Goal: Task Accomplishment & Management: Complete application form

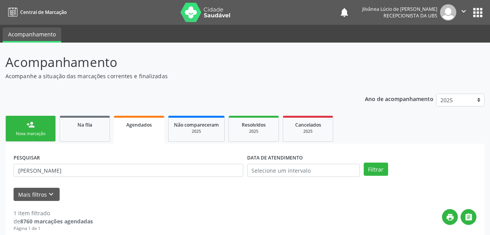
click at [35, 128] on link "person_add Nova marcação" at bounding box center [30, 129] width 50 height 26
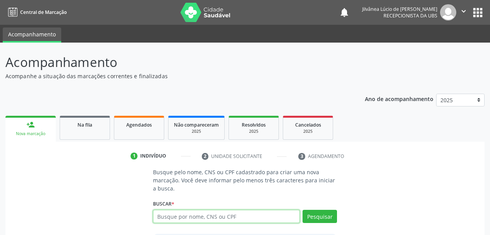
click at [201, 214] on input "text" at bounding box center [226, 216] width 147 height 13
type input "[PERSON_NAME]"
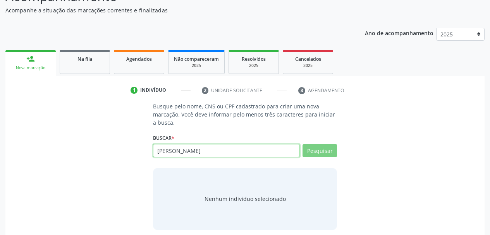
scroll to position [72, 0]
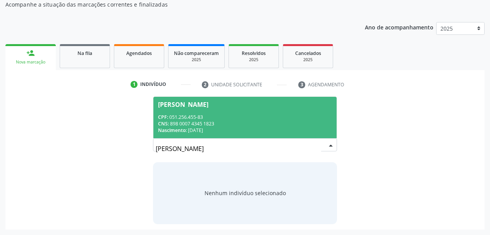
click at [235, 127] on div "Nascimento: [DATE]" at bounding box center [245, 130] width 174 height 7
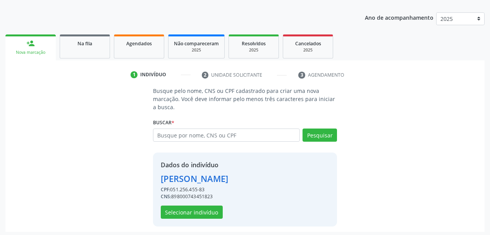
scroll to position [84, 0]
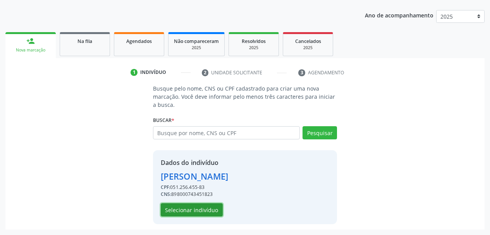
click at [179, 211] on button "Selecionar indivíduo" at bounding box center [192, 209] width 62 height 13
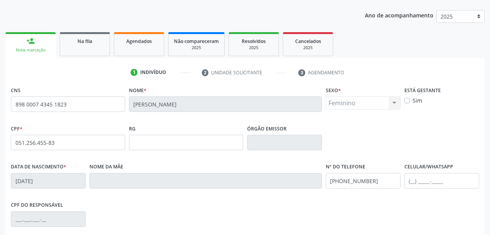
scroll to position [185, 0]
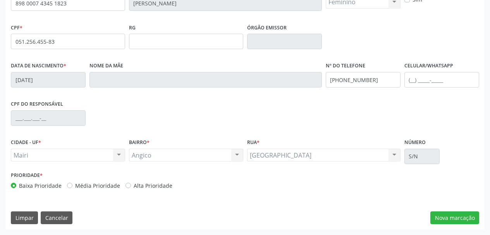
click at [134, 187] on label "Alta Prioridade" at bounding box center [153, 186] width 39 height 8
click at [127, 187] on input "Alta Prioridade" at bounding box center [127, 185] width 5 height 7
radio input "true"
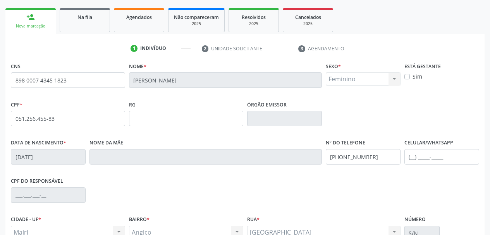
scroll to position [107, 0]
click at [412, 77] on label "Sim" at bounding box center [417, 77] width 10 height 8
click at [407, 77] on input "Sim" at bounding box center [406, 76] width 5 height 7
checkbox input "true"
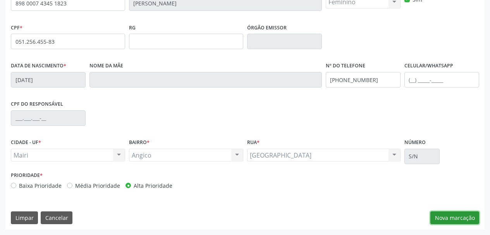
click at [451, 216] on button "Nova marcação" at bounding box center [454, 217] width 49 height 13
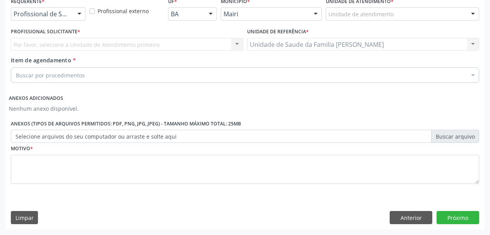
scroll to position [173, 0]
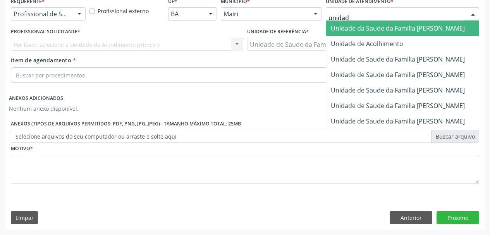
type input "unidade"
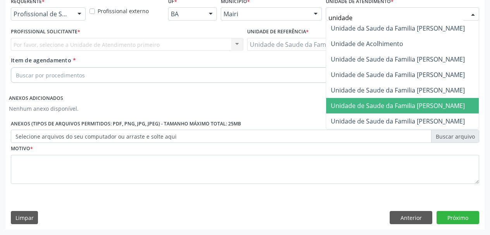
click at [398, 105] on span "Unidade de Saude da Familia [PERSON_NAME]" at bounding box center [398, 105] width 134 height 9
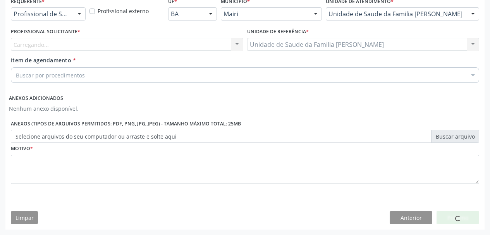
click at [36, 46] on div "Carregando... Nenhum resultado encontrado para: " " Não há nenhuma opção para s…" at bounding box center [127, 44] width 232 height 13
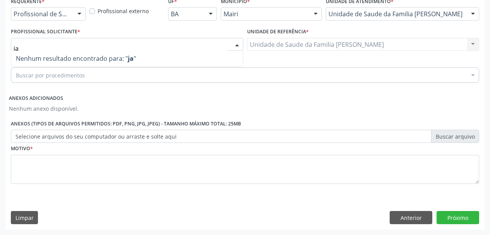
type input "j"
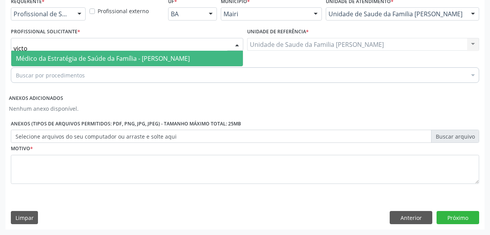
type input "victor"
click at [40, 60] on span "Médico da Estratégia de Saúde da Família - [PERSON_NAME]" at bounding box center [103, 58] width 174 height 9
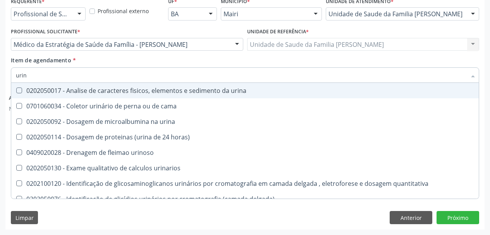
type input "urina"
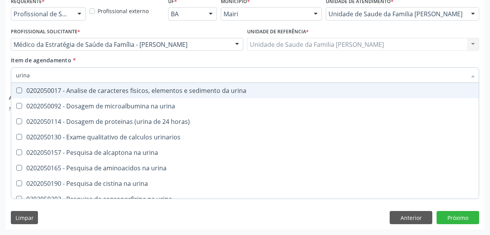
click at [65, 91] on div "0202050017 - Analise de caracteres fisicos, elementos e sedimento da urina" at bounding box center [245, 90] width 458 height 6
checkbox urina "true"
drag, startPoint x: 40, startPoint y: 74, endPoint x: 0, endPoint y: 81, distance: 40.9
click at [0, 81] on div "Acompanhamento Acompanhe a situação das marcações correntes e finalizadas Relat…" at bounding box center [245, 52] width 490 height 365
type input "c"
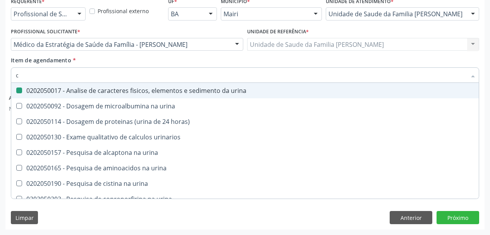
checkbox urina "false"
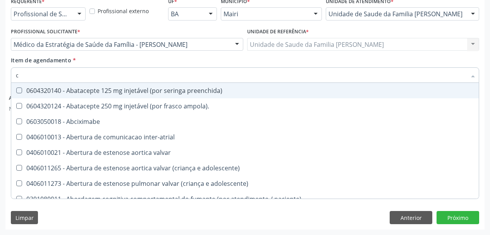
type input "cu"
checkbox urina "false"
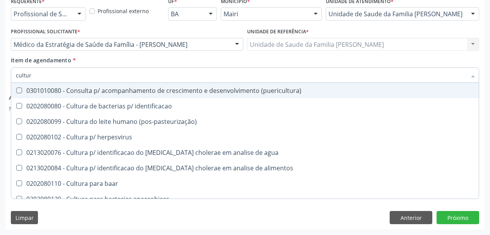
type input "cultura"
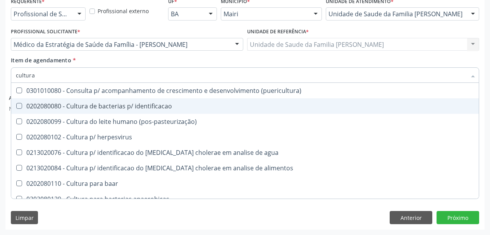
click at [28, 101] on span "0202080080 - Cultura de bacterias p/ identificacao" at bounding box center [244, 105] width 467 height 15
checkbox identificacao "true"
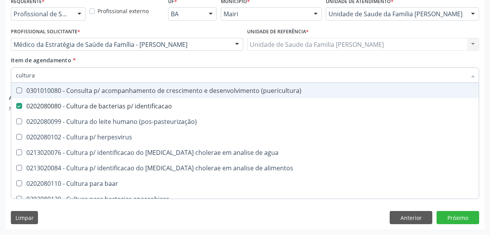
drag, startPoint x: 45, startPoint y: 74, endPoint x: 0, endPoint y: 75, distance: 44.5
click at [0, 75] on div "Acompanhamento Acompanhe a situação das marcações correntes e finalizadas Relat…" at bounding box center [245, 52] width 490 height 365
type input "gl"
checkbox identificacao "false"
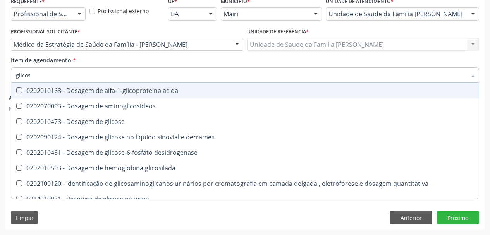
type input "glicose"
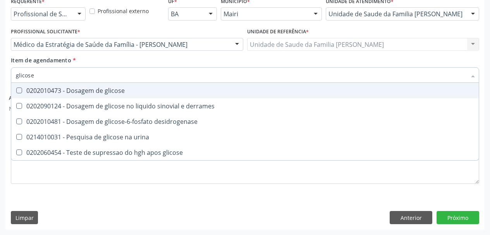
click at [20, 94] on span "0202010473 - Dosagem de glicose" at bounding box center [244, 90] width 467 height 15
checkbox glicose "true"
drag, startPoint x: 49, startPoint y: 74, endPoint x: 0, endPoint y: 82, distance: 49.8
click at [0, 82] on div "Acompanhamento Acompanhe a situação das marcações correntes e finalizadas Relat…" at bounding box center [245, 52] width 490 height 365
type input "h"
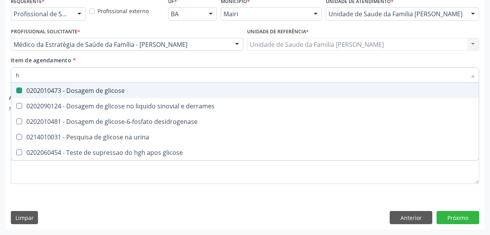
checkbox glicose "false"
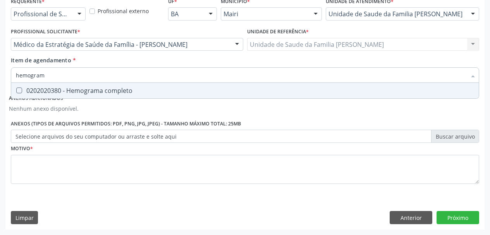
type input "hemograma"
click at [39, 90] on div "0202020380 - Hemograma completo" at bounding box center [245, 90] width 458 height 6
checkbox completo "true"
drag, startPoint x: 52, startPoint y: 78, endPoint x: 0, endPoint y: 90, distance: 53.6
click at [0, 89] on div "Acompanhamento Acompanhe a situação das marcações correntes e finalizadas Relat…" at bounding box center [245, 52] width 490 height 365
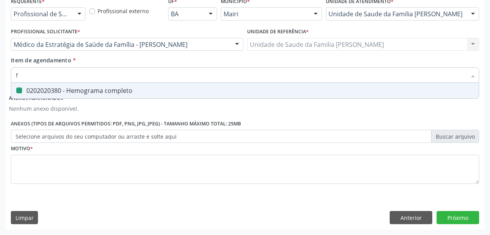
type input "fa"
checkbox completo "false"
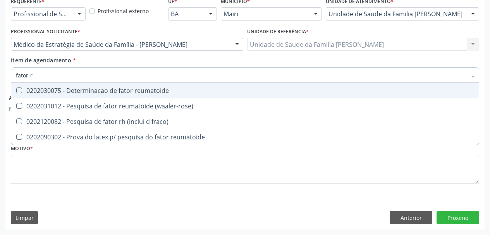
type input "fator rh"
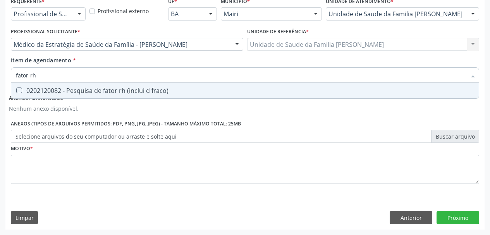
click at [26, 91] on div "0202120082 - Pesquisa de fator rh (inclui d fraco)" at bounding box center [245, 90] width 458 height 6
checkbox fraco\) "true"
drag, startPoint x: 30, startPoint y: 79, endPoint x: 0, endPoint y: 86, distance: 31.0
click at [0, 86] on div "Acompanhamento Acompanhe a situação das marcações correntes e finalizadas Relat…" at bounding box center [245, 52] width 490 height 365
type input "s"
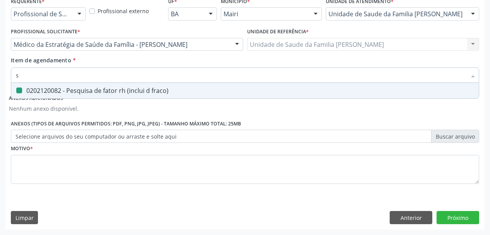
checkbox fraco\) "false"
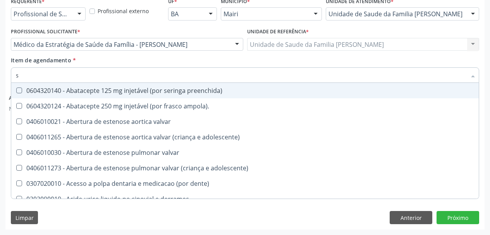
type input "si"
checkbox multiprofissional "true"
checkbox urina "false"
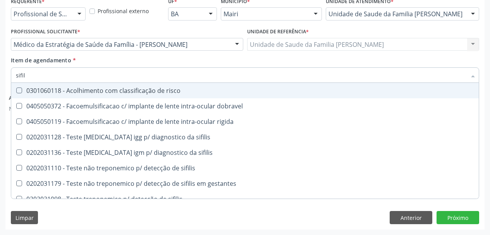
type input "sifili"
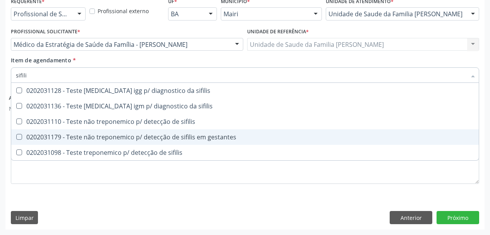
click at [98, 138] on div "0202031179 - Teste não treponemico p/ detecção de sifilis em gestantes" at bounding box center [245, 137] width 458 height 6
checkbox gestantes "true"
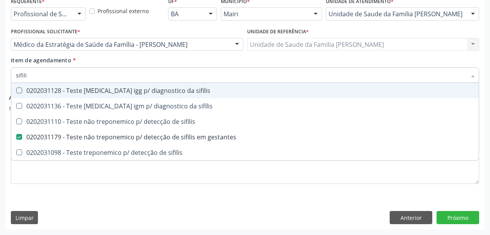
drag, startPoint x: 48, startPoint y: 76, endPoint x: 0, endPoint y: 91, distance: 50.7
click at [0, 89] on div "Acompanhamento Acompanhe a situação das marcações correntes e finalizadas Relat…" at bounding box center [245, 52] width 490 height 365
type input "t"
checkbox gestantes "false"
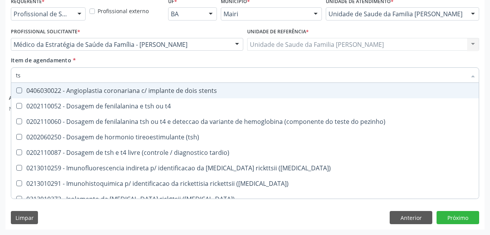
type input "tsh"
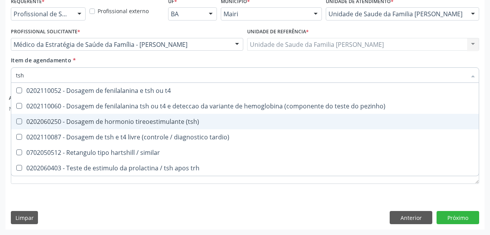
click at [40, 122] on div "0202060250 - Dosagem de hormonio tireoestimulante (tsh)" at bounding box center [245, 121] width 458 height 6
checkbox \(tsh\) "true"
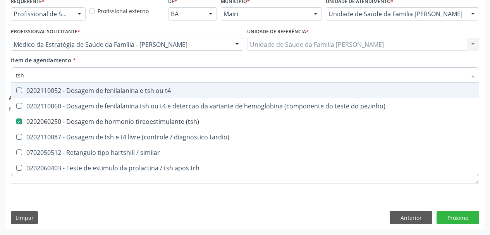
drag, startPoint x: 33, startPoint y: 72, endPoint x: 0, endPoint y: 79, distance: 33.3
click at [0, 79] on div "Acompanhamento Acompanhe a situação das marcações correntes e finalizadas Relat…" at bounding box center [245, 52] width 490 height 365
type input "t"
checkbox \(tsh\) "false"
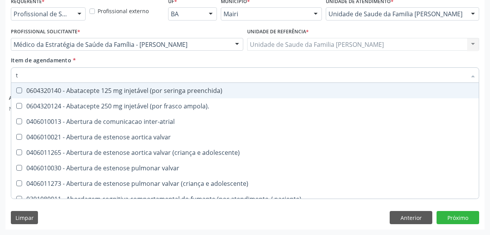
type input "[MEDICAL_DATA]"
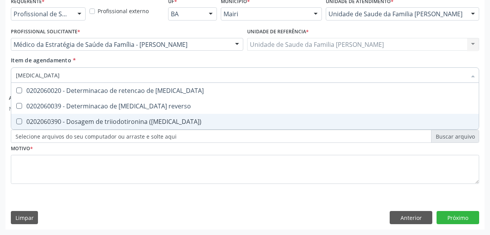
click at [62, 120] on div "0202060390 - Dosagem de triiodotironina ([MEDICAL_DATA])" at bounding box center [245, 121] width 458 height 6
checkbox \(t3\) "true"
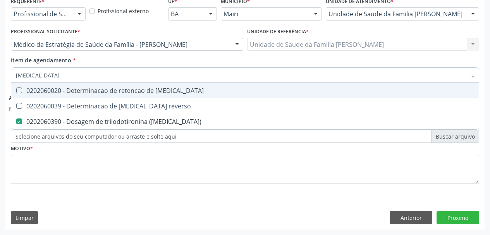
click at [0, 75] on div "Acompanhamento Acompanhe a situação das marcações correntes e finalizadas Relat…" at bounding box center [245, 52] width 490 height 365
type input "t"
checkbox \(t3\) "false"
type input "t4"
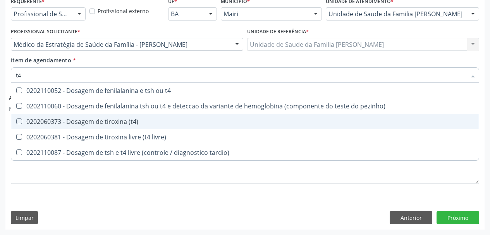
click at [43, 125] on div "0202060373 - Dosagem de tiroxina (t4)" at bounding box center [245, 121] width 458 height 6
checkbox \(t4\) "true"
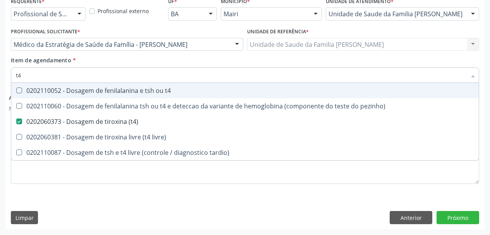
drag, startPoint x: 30, startPoint y: 76, endPoint x: 0, endPoint y: 79, distance: 30.4
click at [0, 79] on div "Acompanhamento Acompanhe a situação das marcações correntes e finalizadas Relat…" at bounding box center [245, 52] width 490 height 365
type input "c"
checkbox \(t4\) "false"
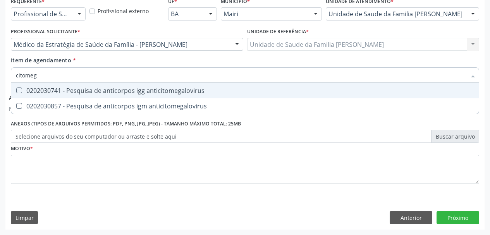
type input "citomega"
click at [25, 91] on div "0202030741 - Pesquisa de anticorpos igg anticitomegalovirus" at bounding box center [245, 90] width 458 height 6
checkbox anticitomegalovirus "true"
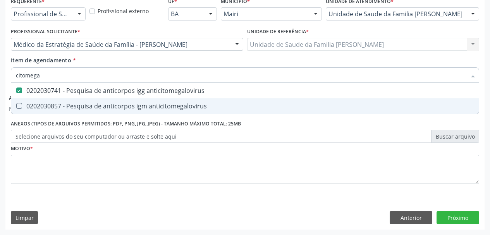
click at [38, 105] on div "0202030857 - Pesquisa de anticorpos igm anticitomegalovirus" at bounding box center [245, 106] width 458 height 6
checkbox anticitomegalovirus "true"
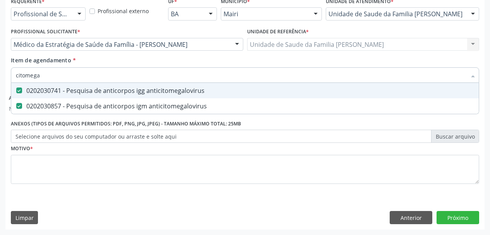
drag, startPoint x: 48, startPoint y: 79, endPoint x: 0, endPoint y: 90, distance: 49.0
click at [0, 90] on div "Acompanhamento Acompanhe a situação das marcações correntes e finalizadas Relat…" at bounding box center [245, 52] width 490 height 365
type input "h"
checkbox anticitomegalovirus "false"
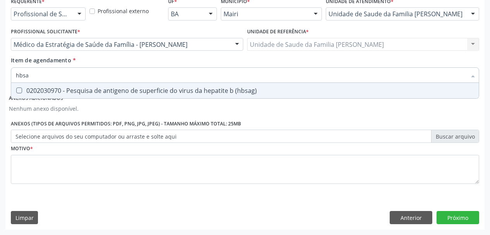
type input "hbsag"
click at [18, 89] on \(hbsag\) at bounding box center [19, 90] width 6 height 6
click at [16, 89] on \(hbsag\) "checkbox" at bounding box center [13, 90] width 5 height 5
checkbox \(hbsag\) "true"
drag, startPoint x: 36, startPoint y: 78, endPoint x: 0, endPoint y: 81, distance: 36.1
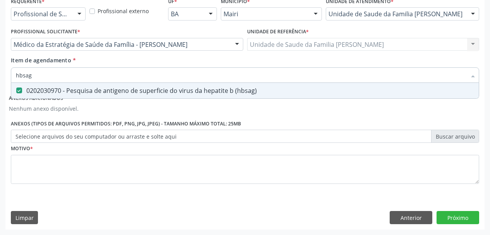
click at [0, 81] on div "Acompanhamento Acompanhe a situação das marcações correntes e finalizadas Relat…" at bounding box center [245, 52] width 490 height 365
type input "he"
checkbox \(hbsag\) "false"
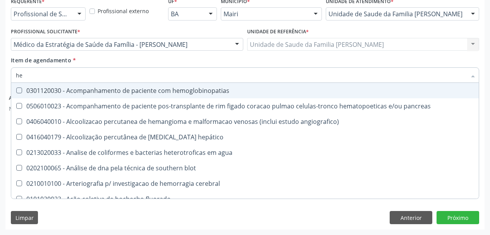
type input "hep"
checkbox hemacias "true"
type input "hepa"
checkbox radiosotopos\) "true"
checkbox hemacias "false"
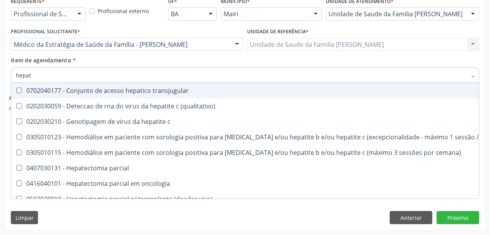
type input "hepati"
checkbox \(anti-hcv\) "true"
checkbox \(hbsag\) "false"
type input "hepatit"
checkbox \(anti-hbs\) "true"
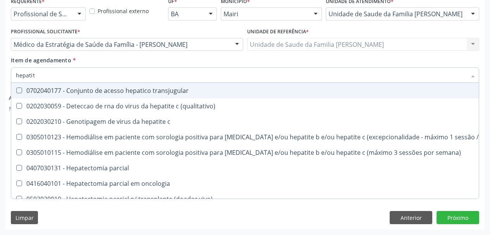
checkbox \(anti-hcv\) "false"
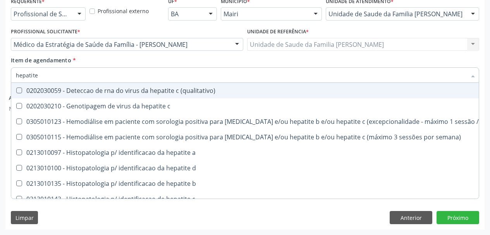
type input "hepatite c"
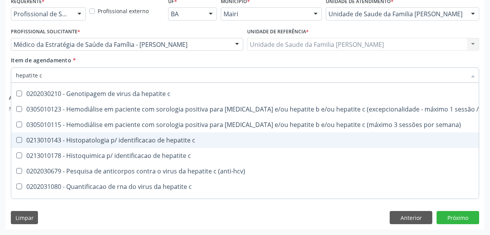
scroll to position [24, 0]
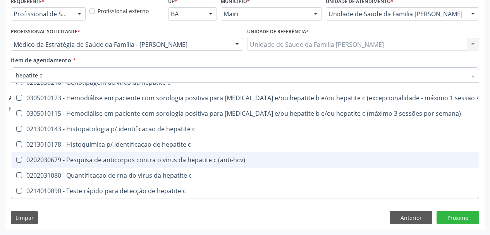
click at [165, 159] on div "0202030679 - Pesquisa de anticorpos contra o virus da hepatite c (anti-hcv)" at bounding box center [260, 160] width 489 height 6
checkbox \(anti-hcv\) "true"
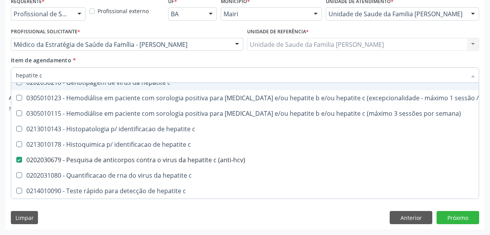
drag, startPoint x: 60, startPoint y: 78, endPoint x: 0, endPoint y: 81, distance: 60.1
click at [0, 81] on div "Acompanhamento Acompanhe a situação das marcações correntes e finalizadas Relat…" at bounding box center [245, 52] width 490 height 365
type input "elis"
checkbox \(anti-hcv\) "false"
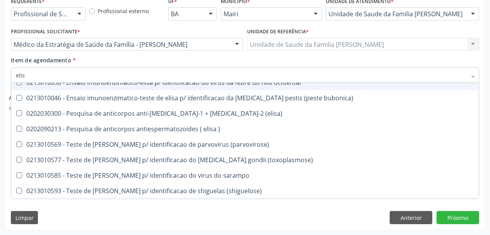
type input "[PERSON_NAME]"
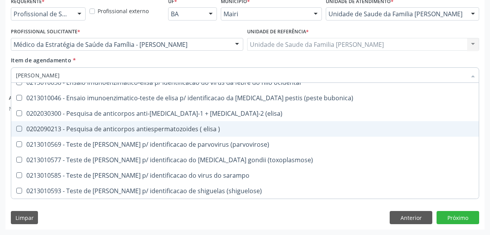
click at [77, 129] on div "0202090213 - Pesquisa de anticorpos antiespermatozoides ( elisa )" at bounding box center [245, 129] width 458 height 6
checkbox \) "true"
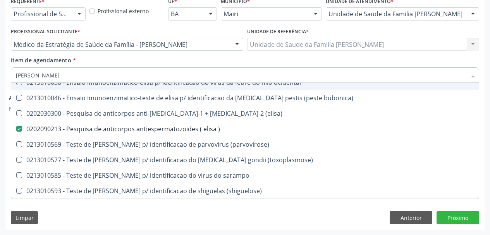
drag, startPoint x: 32, startPoint y: 75, endPoint x: 0, endPoint y: 85, distance: 33.3
click at [0, 84] on div "Acompanhamento Acompanhe a situação das marcações correntes e finalizadas Relat…" at bounding box center [245, 52] width 490 height 365
type input "t"
checkbox \) "false"
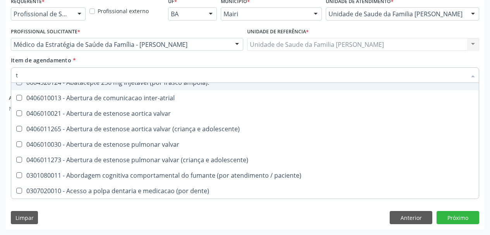
type input "to"
checkbox s\/pernoite "true"
checkbox urina "false"
checkbox obstetrica "true"
checkbox identificacao "false"
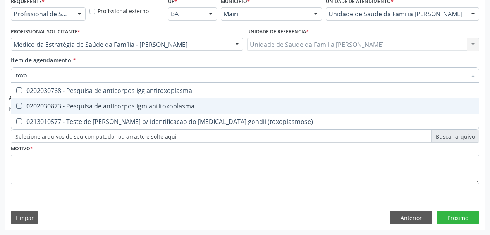
scroll to position [0, 0]
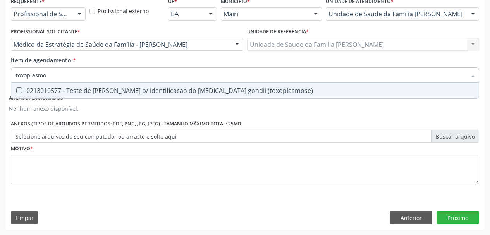
type input "toxoplasm"
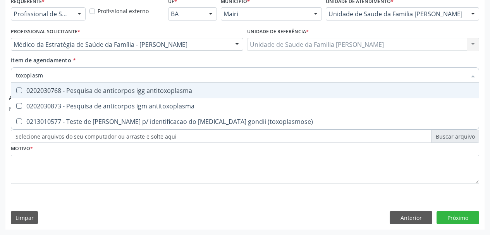
click at [27, 92] on div "0202030768 - Pesquisa de anticorpos igg antitoxoplasma" at bounding box center [245, 90] width 458 height 6
checkbox antitoxoplasma "true"
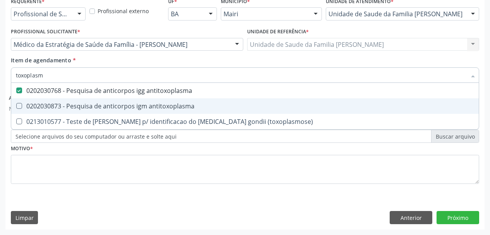
click at [36, 108] on div "0202030873 - Pesquisa de anticorpos igm antitoxoplasma" at bounding box center [245, 106] width 458 height 6
checkbox antitoxoplasma "true"
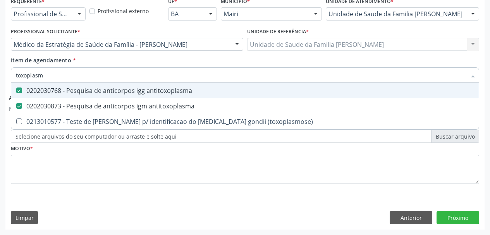
drag, startPoint x: 47, startPoint y: 75, endPoint x: 0, endPoint y: 101, distance: 53.5
click at [0, 96] on div "Acompanhamento Acompanhe a situação das marcações correntes e finalizadas Relat…" at bounding box center [245, 52] width 490 height 365
checkbox antitoxoplasma "false"
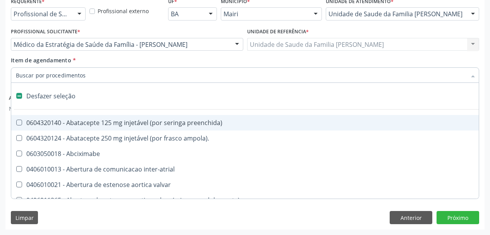
click at [8, 79] on div "Requerente * Profissional de Saúde Profissional de Saúde Paciente Nenhum result…" at bounding box center [244, 112] width 479 height 234
checkbox ampola\)\ "true"
checkbox Abciximabe "true"
checkbox inter-atrial "true"
checkbox valvar "true"
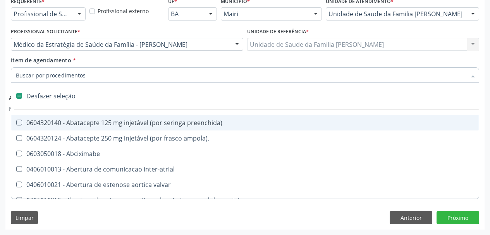
checkbox adolescente\) "true"
checkbox valvar "true"
checkbox adolescente\) "true"
checkbox paciente\) "true"
checkbox dente\) "true"
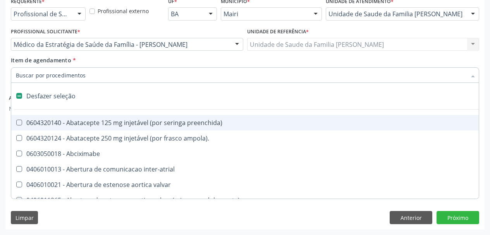
checkbox comprimido\) "true"
checkbox \(dornic\) "true"
checkbox derrames "true"
checkbox capsula\) "true"
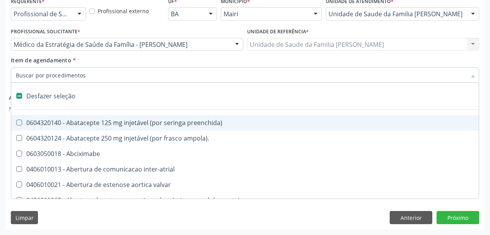
checkbox risco "true"
checkbox psicossocial "true"
checkbox urina "false"
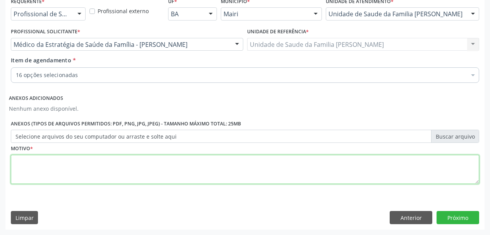
click at [82, 162] on textarea at bounding box center [245, 169] width 468 height 29
type textarea "Avaliação de pré-[DATE] 1º trimestre"
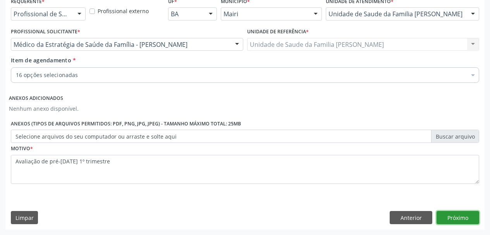
click at [461, 221] on button "Próximo" at bounding box center [457, 217] width 43 height 13
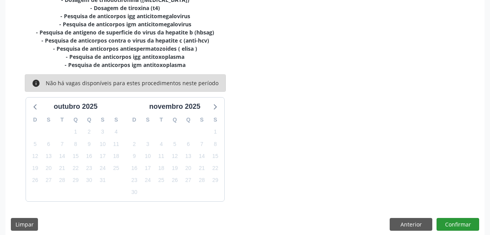
scroll to position [247, 0]
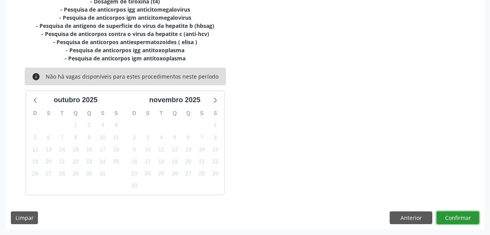
click at [459, 222] on button "Confirmar" at bounding box center [457, 217] width 43 height 13
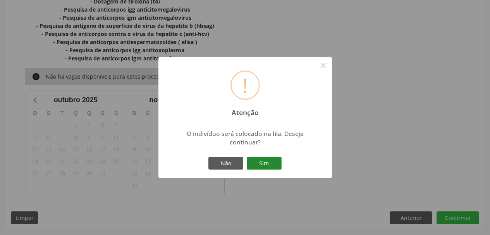
click at [261, 162] on button "Sim" at bounding box center [264, 163] width 35 height 13
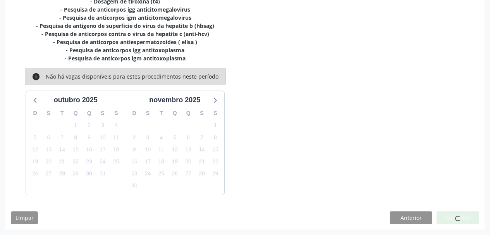
scroll to position [21, 0]
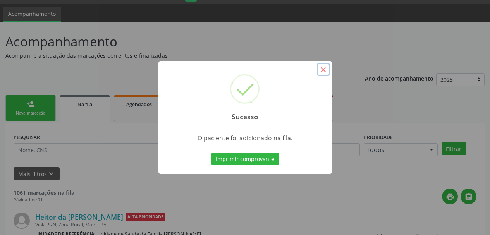
click at [319, 69] on button "×" at bounding box center [323, 69] width 13 height 13
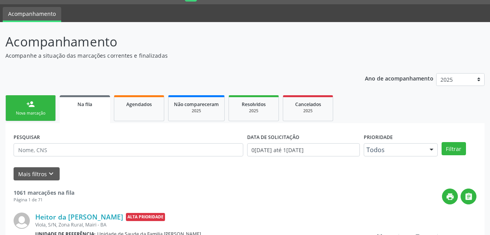
click at [30, 114] on div "Nova marcação" at bounding box center [30, 113] width 39 height 6
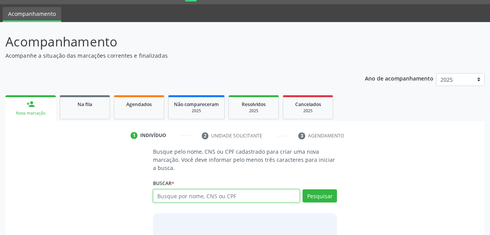
click at [170, 197] on input "text" at bounding box center [226, 195] width 147 height 13
type input "[PERSON_NAME]"
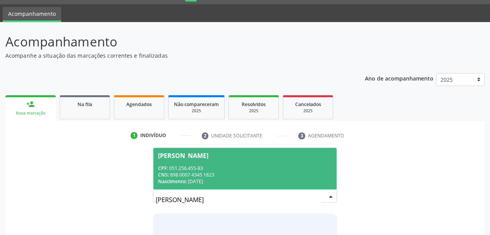
click at [191, 167] on div "CPF: 051.256.455-83" at bounding box center [245, 168] width 174 height 7
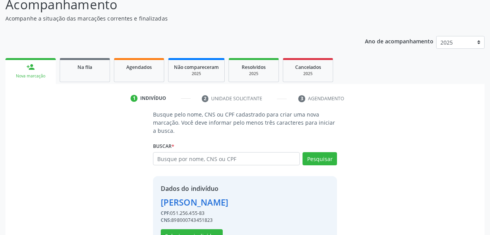
scroll to position [84, 0]
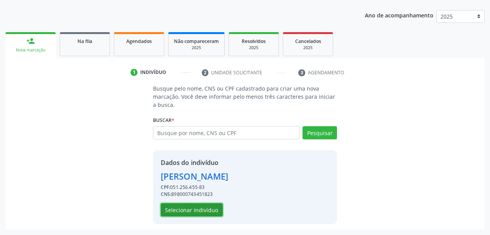
click at [213, 209] on button "Selecionar indivíduo" at bounding box center [192, 209] width 62 height 13
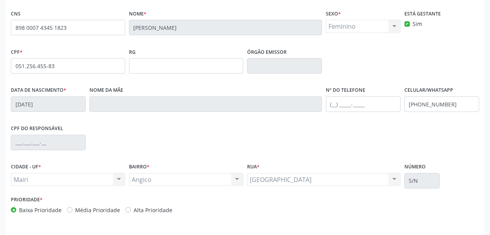
scroll to position [185, 0]
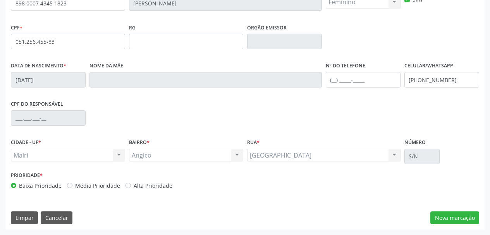
click at [134, 186] on label "Alta Prioridade" at bounding box center [153, 186] width 39 height 8
click at [127, 186] on input "Alta Prioridade" at bounding box center [127, 185] width 5 height 7
radio input "true"
click at [452, 214] on button "Nova marcação" at bounding box center [454, 217] width 49 height 13
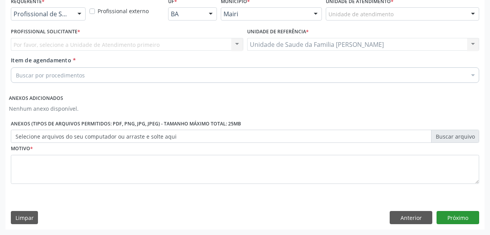
scroll to position [173, 0]
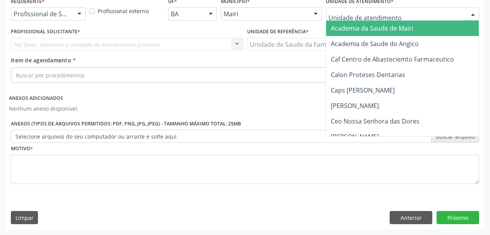
click at [336, 9] on div at bounding box center [402, 13] width 153 height 13
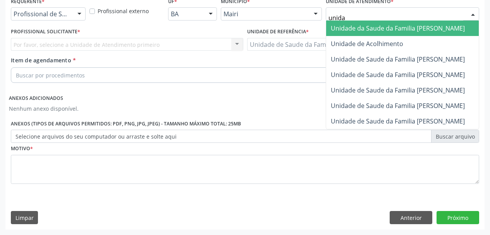
type input "unidad"
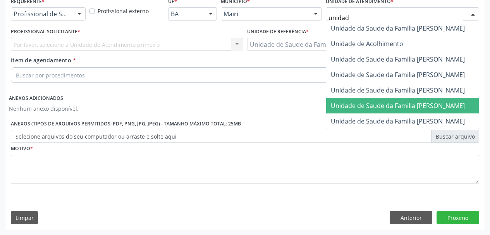
click at [393, 106] on span "Unidade de Saude da Familia [PERSON_NAME]" at bounding box center [398, 105] width 134 height 9
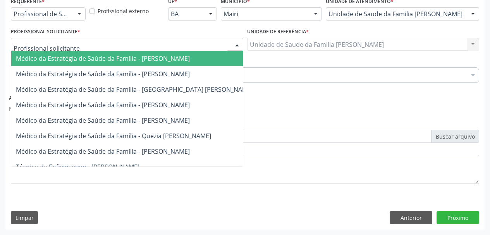
click at [85, 47] on div at bounding box center [127, 44] width 232 height 13
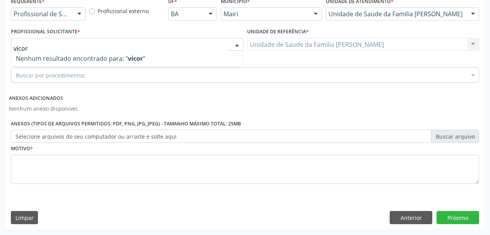
type input "victor"
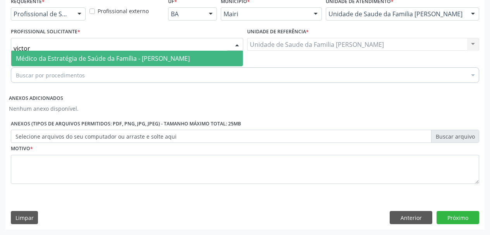
click at [99, 56] on span "Médico da Estratégia de Saúde da Família - [PERSON_NAME]" at bounding box center [103, 58] width 174 height 9
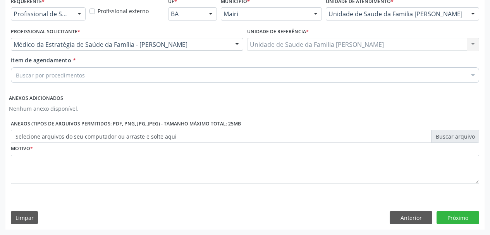
click at [103, 76] on div "Buscar por procedimentos" at bounding box center [245, 74] width 468 height 15
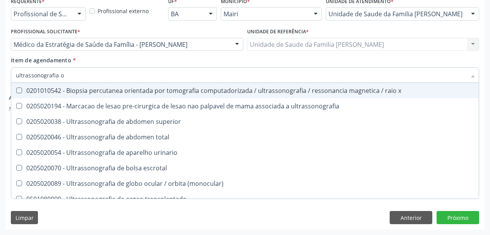
type input "ultrassonografia ob"
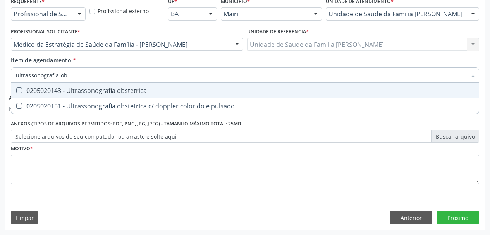
click at [119, 91] on div "0205020143 - Ultrassonografia obstetrica" at bounding box center [245, 90] width 458 height 6
checkbox obstetrica "true"
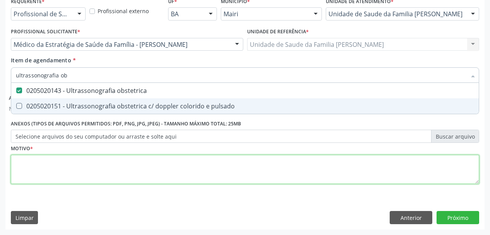
click at [89, 166] on div "Requerente * Profissional de Saúde Profissional de Saúde Paciente Nenhum result…" at bounding box center [245, 94] width 468 height 199
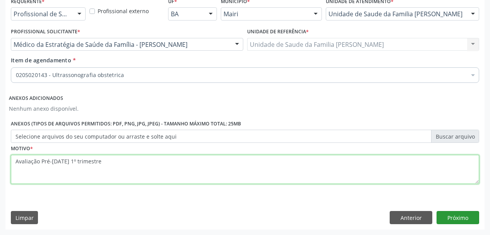
type textarea "Avaliação Pré-[DATE] 1º trimestre"
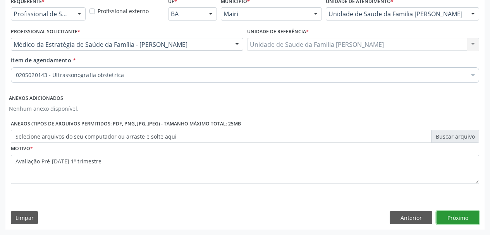
click at [455, 217] on button "Próximo" at bounding box center [457, 217] width 43 height 13
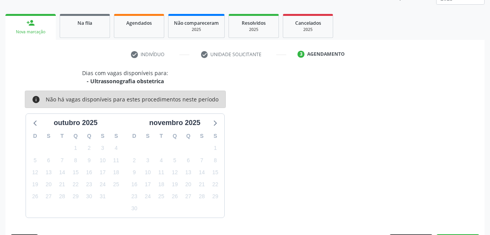
scroll to position [125, 0]
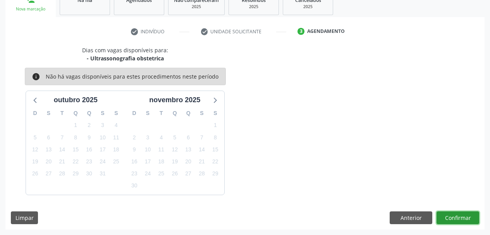
click at [465, 213] on button "Confirmar" at bounding box center [457, 217] width 43 height 13
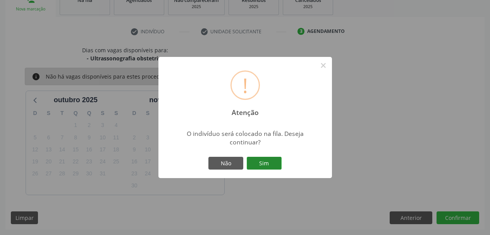
click at [273, 164] on button "Sim" at bounding box center [264, 163] width 35 height 13
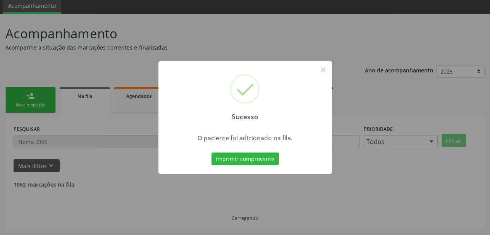
scroll to position [21, 0]
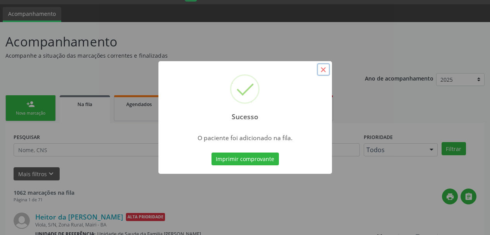
click at [321, 74] on button "×" at bounding box center [323, 69] width 13 height 13
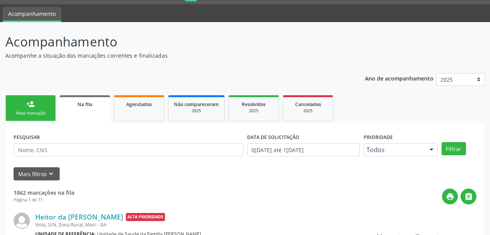
scroll to position [0, 0]
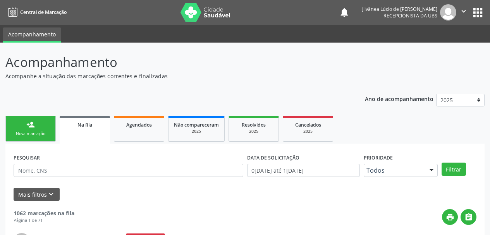
click at [460, 11] on icon "" at bounding box center [463, 11] width 9 height 9
click at [429, 51] on link "Sair" at bounding box center [443, 47] width 53 height 11
